Goal: Navigation & Orientation: Find specific page/section

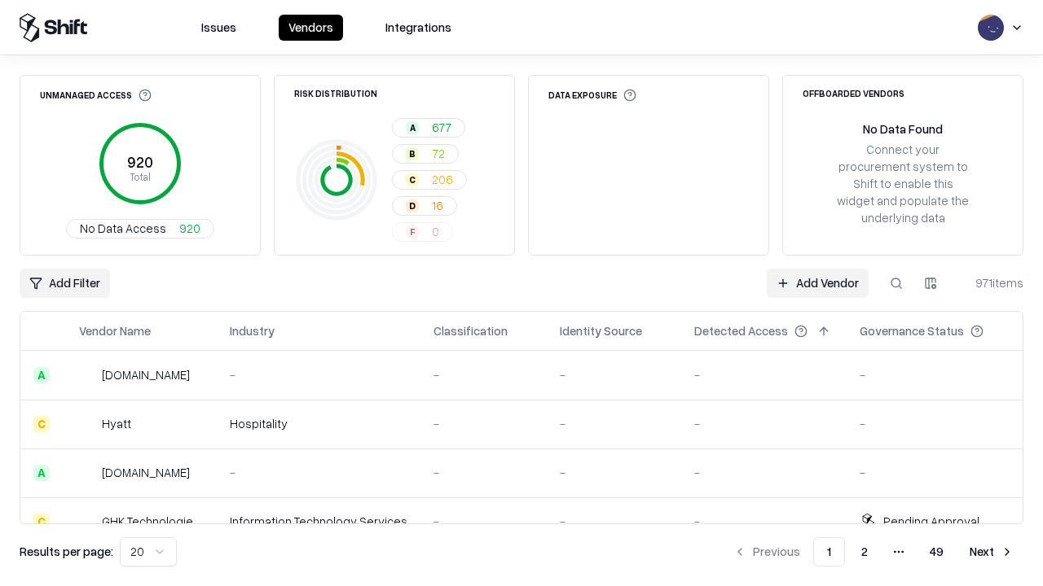
click at [148, 552] on html "Issues Vendors Integrations Unmanaged Access 920 Total No Data Access 920 Risk …" at bounding box center [521, 293] width 1043 height 586
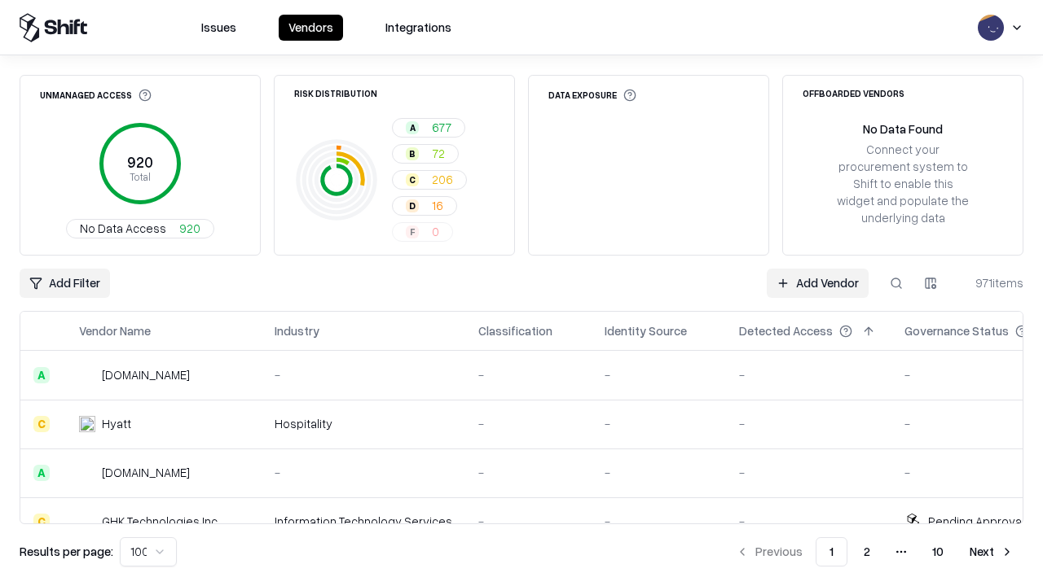
click at [991, 552] on button "Next" at bounding box center [991, 552] width 64 height 29
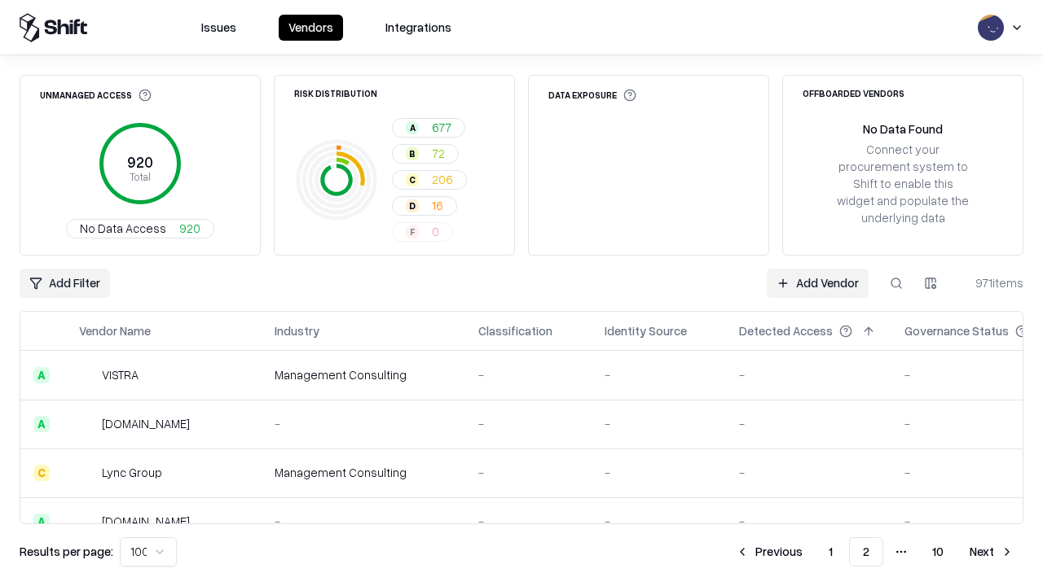
click at [991, 552] on button "Next" at bounding box center [991, 552] width 64 height 29
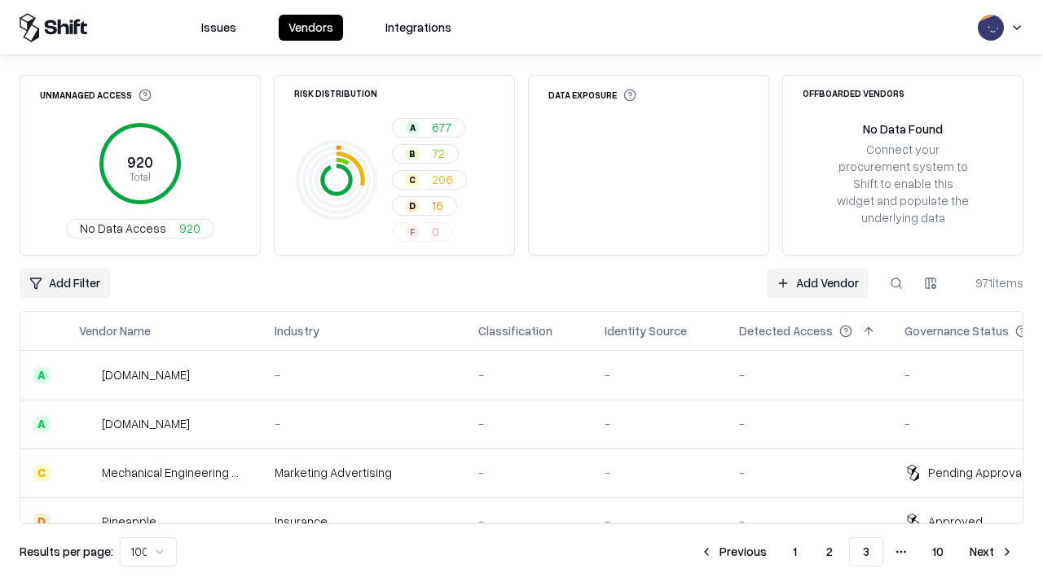
click at [991, 552] on button "Next" at bounding box center [991, 552] width 64 height 29
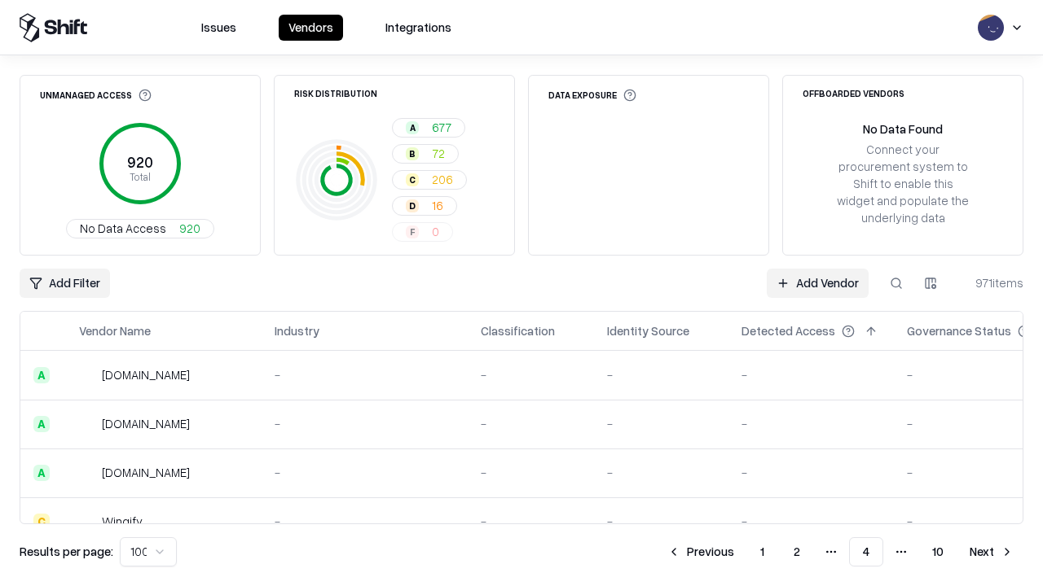
click at [991, 552] on button "Next" at bounding box center [991, 552] width 64 height 29
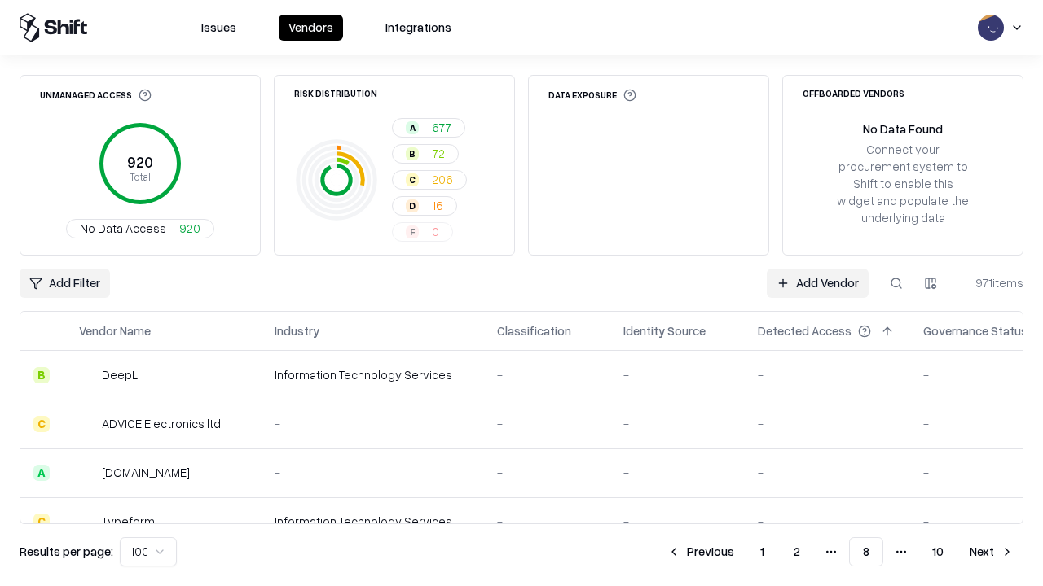
click at [991, 552] on button "Next" at bounding box center [991, 552] width 64 height 29
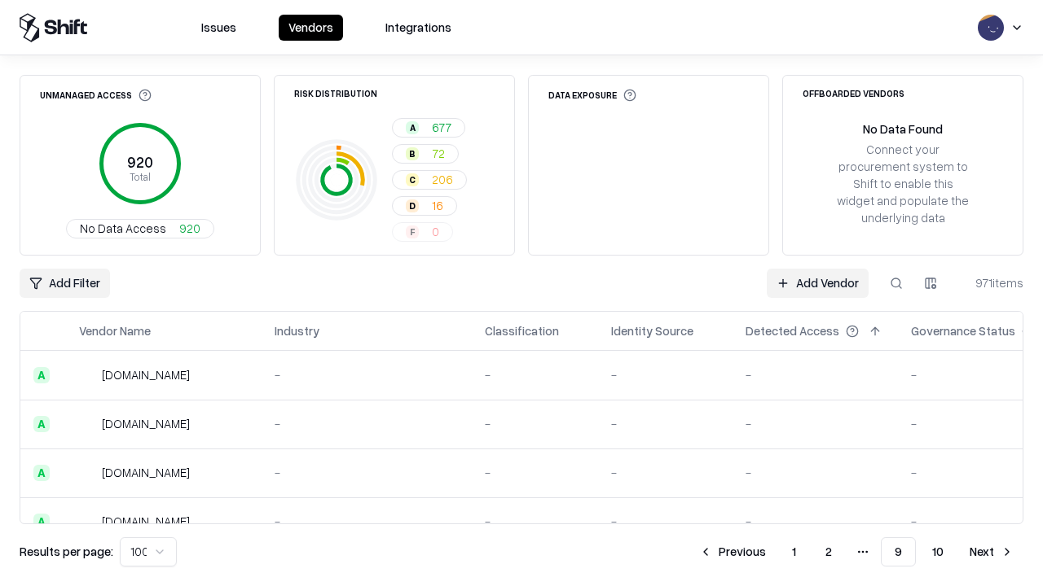
click at [991, 552] on button "Next" at bounding box center [991, 552] width 64 height 29
click at [769, 552] on button "Previous" at bounding box center [769, 552] width 86 height 29
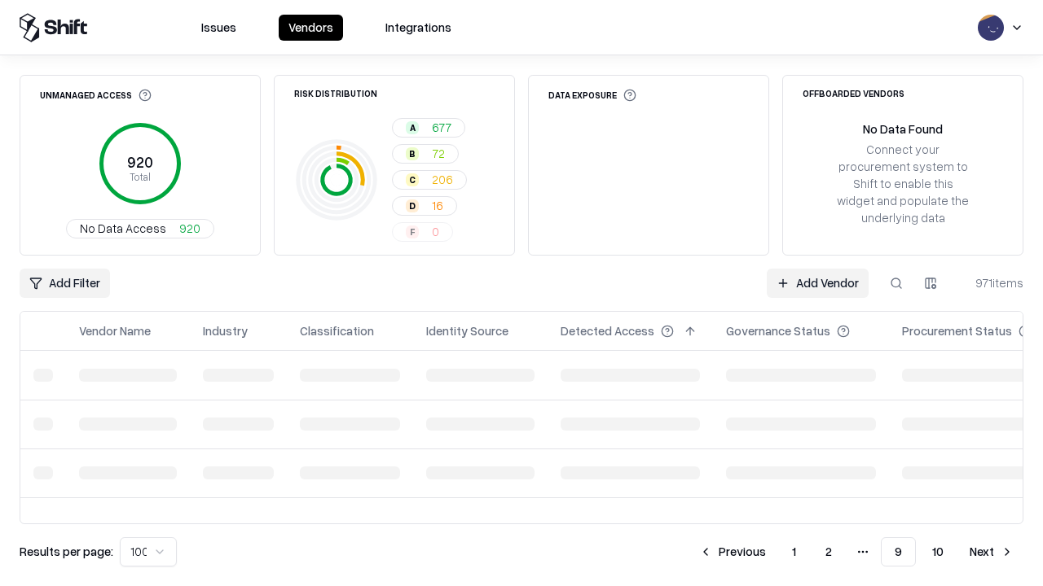
click at [732, 552] on button "Previous" at bounding box center [732, 552] width 86 height 29
